Goal: Check status: Check status

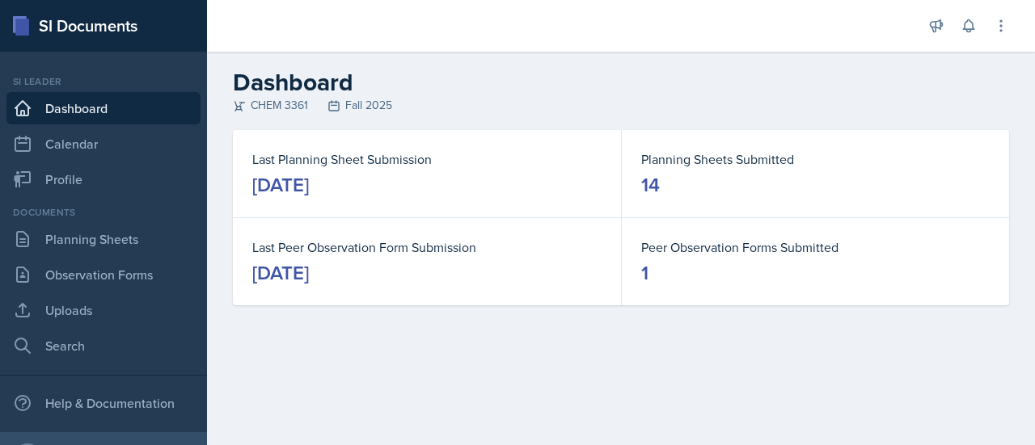
click at [702, 75] on h2 "Dashboard" at bounding box center [621, 82] width 776 height 29
drag, startPoint x: 702, startPoint y: 75, endPoint x: 372, endPoint y: -69, distance: 359.9
click at [372, 0] on html "SI Documents Si leader Dashboard Calendar Profile Documents Planning Sheets Obs…" at bounding box center [517, 222] width 1035 height 445
click at [142, 222] on div "Documents Planning Sheets Observation Forms Uploads Search" at bounding box center [103, 283] width 194 height 157
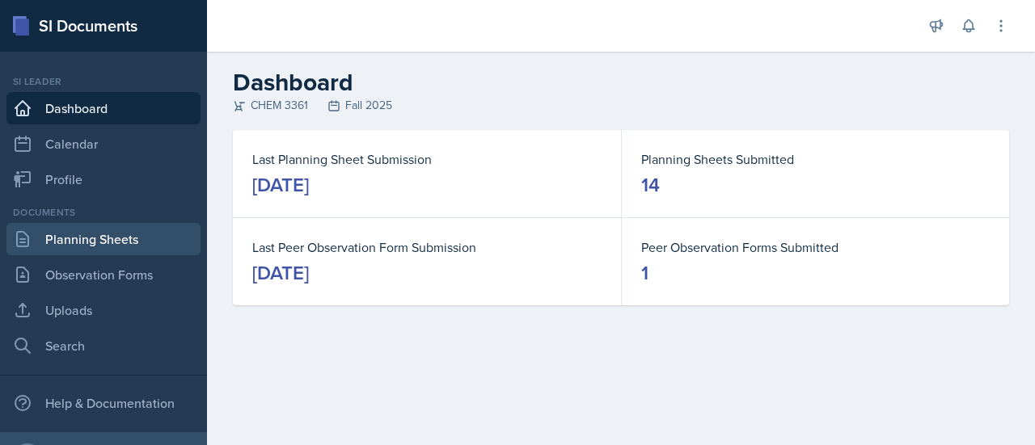
click at [137, 242] on link "Planning Sheets" at bounding box center [103, 239] width 194 height 32
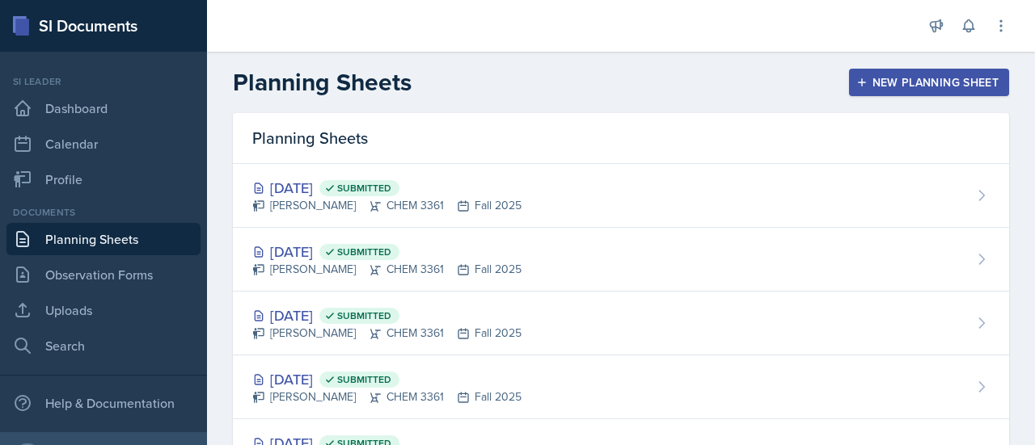
click at [137, 242] on link "Planning Sheets" at bounding box center [103, 239] width 194 height 32
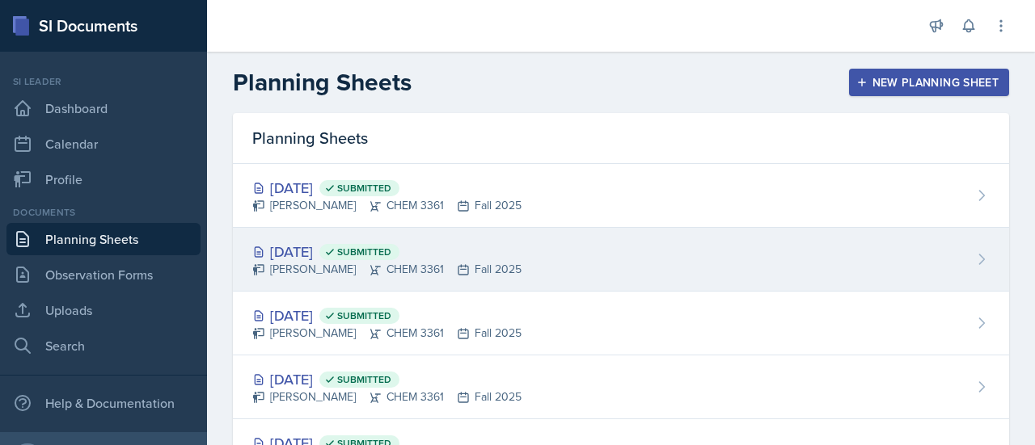
click at [550, 253] on div "[DATE] Submitted [PERSON_NAME] CHEM 3361 Fall 2025" at bounding box center [621, 260] width 776 height 64
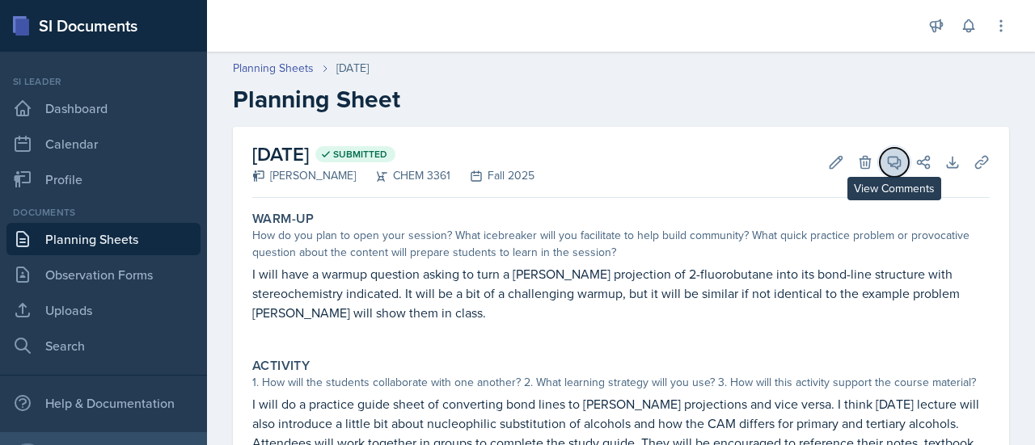
click at [886, 167] on icon at bounding box center [894, 162] width 16 height 16
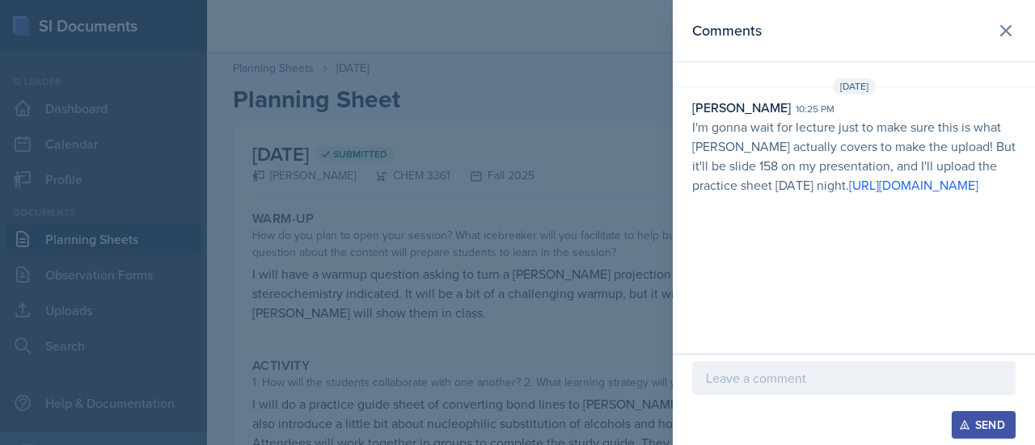
click at [661, 183] on div at bounding box center [517, 222] width 1035 height 445
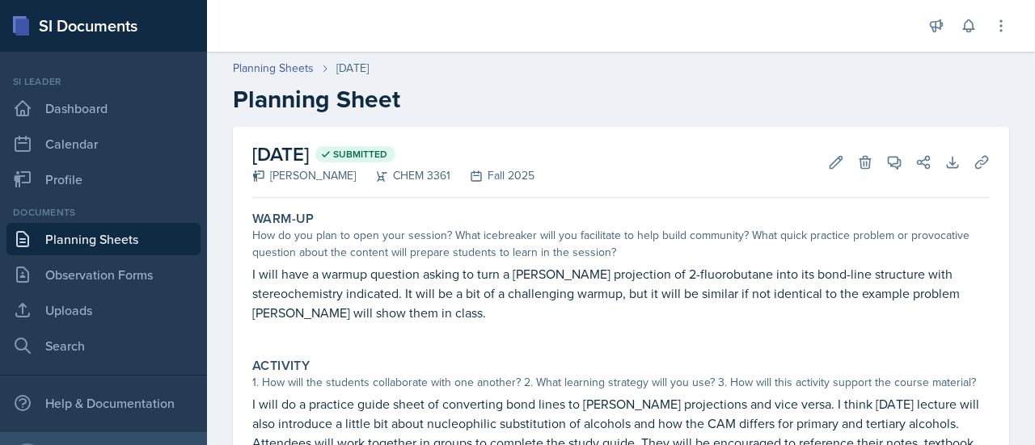
click at [116, 242] on link "Planning Sheets" at bounding box center [103, 239] width 194 height 32
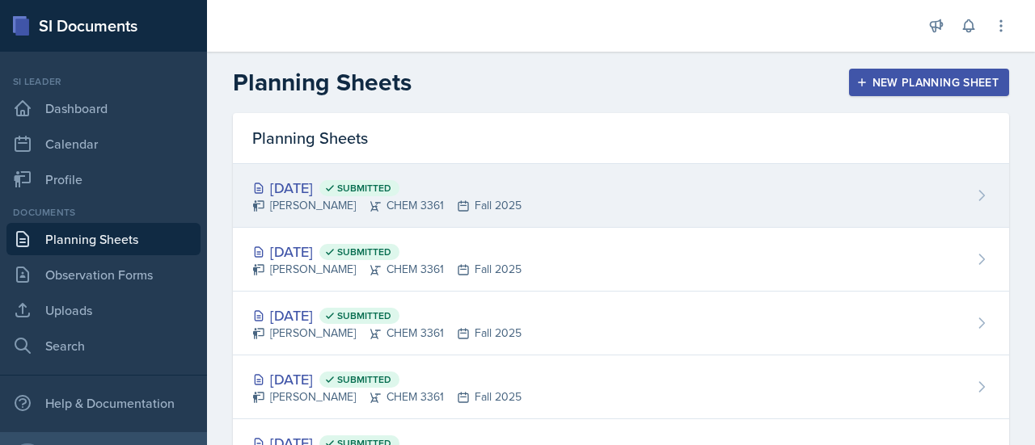
click at [562, 185] on div "[DATE] Submitted [PERSON_NAME] CHEM 3361 Fall 2025" at bounding box center [621, 196] width 776 height 64
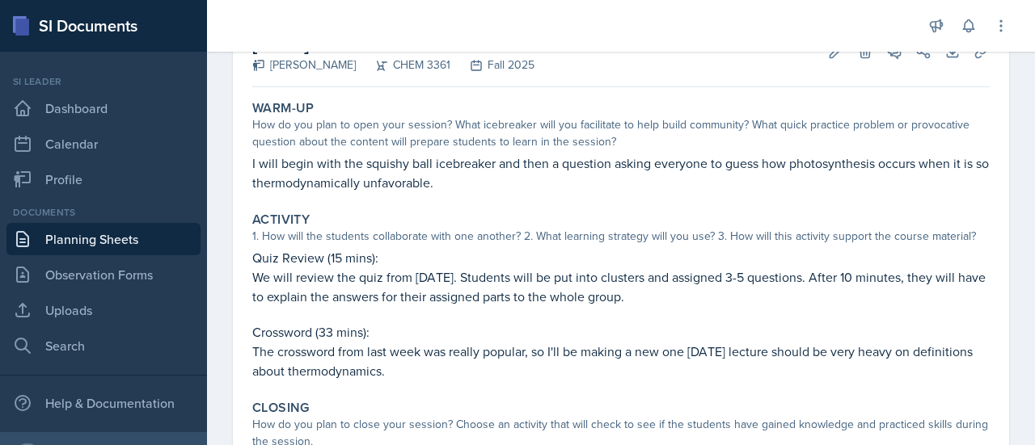
scroll to position [112, 0]
click at [972, 30] on icon at bounding box center [968, 26] width 11 height 12
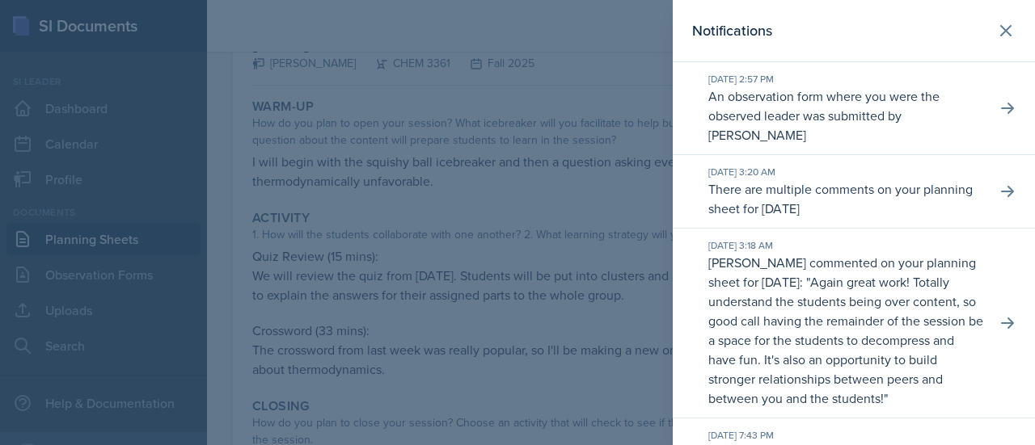
click at [624, 166] on div at bounding box center [517, 222] width 1035 height 445
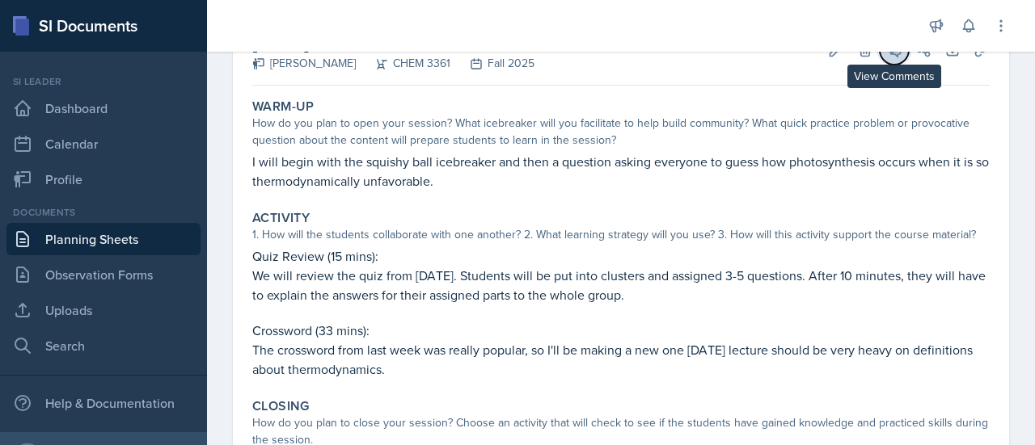
click at [886, 53] on icon at bounding box center [894, 50] width 16 height 16
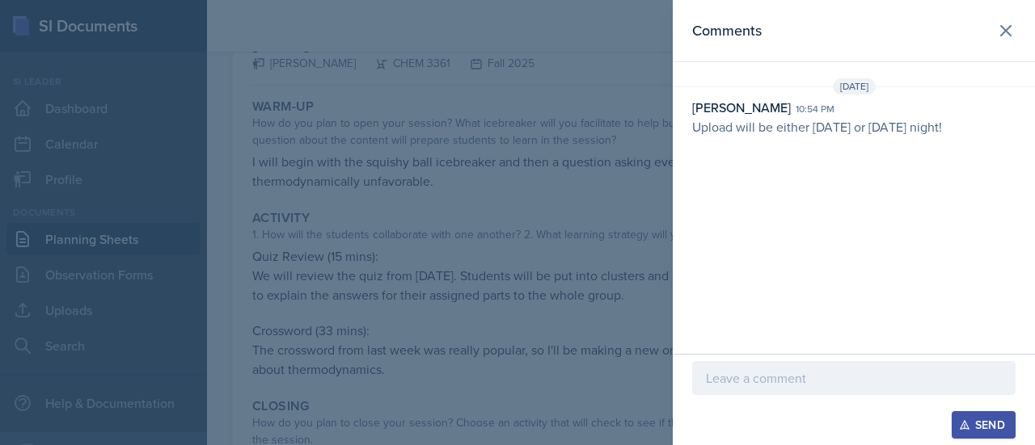
click at [489, 193] on div at bounding box center [517, 222] width 1035 height 445
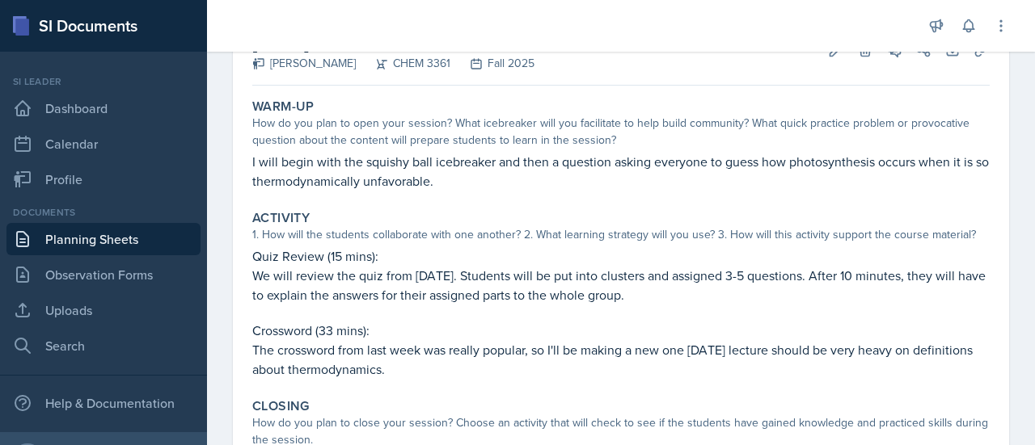
click at [467, 244] on div "Activity 1. How will the students collaborate with one another? 2. What learnin…" at bounding box center [621, 295] width 750 height 182
click at [620, 84] on div "[DATE] Submitted [PERSON_NAME] CHEM 3361 Fall 2025 Edit Delete View Comments Co…" at bounding box center [620, 50] width 737 height 71
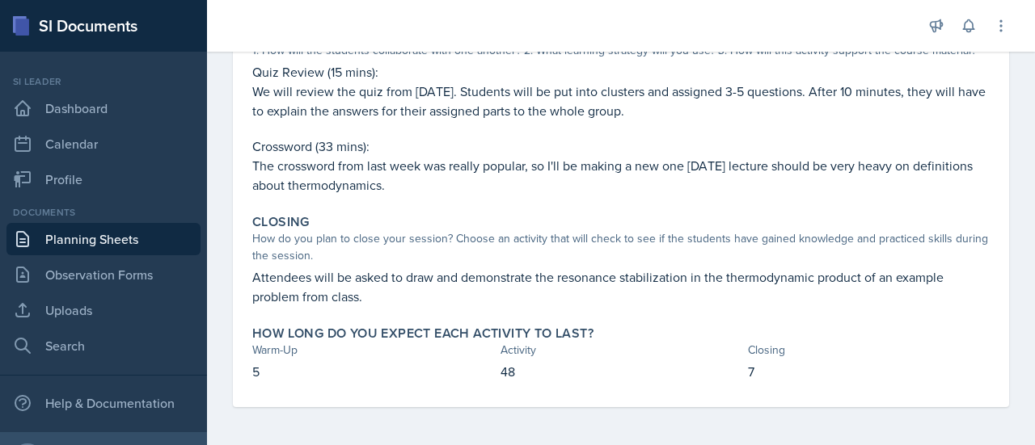
scroll to position [0, 0]
